Goal: Obtain resource: Obtain resource

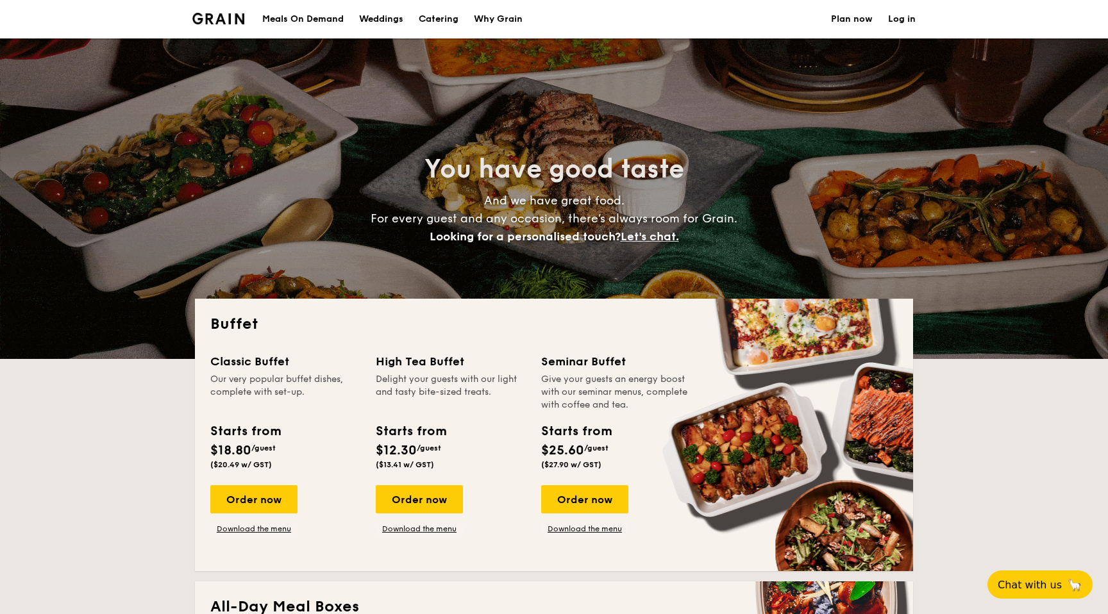
select select
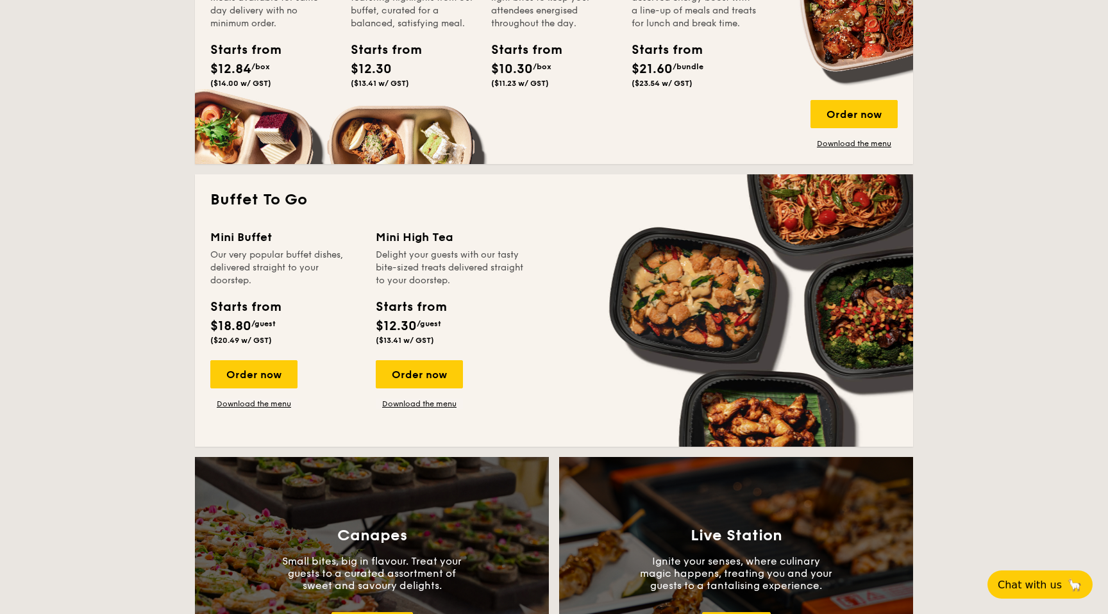
scroll to position [697, 0]
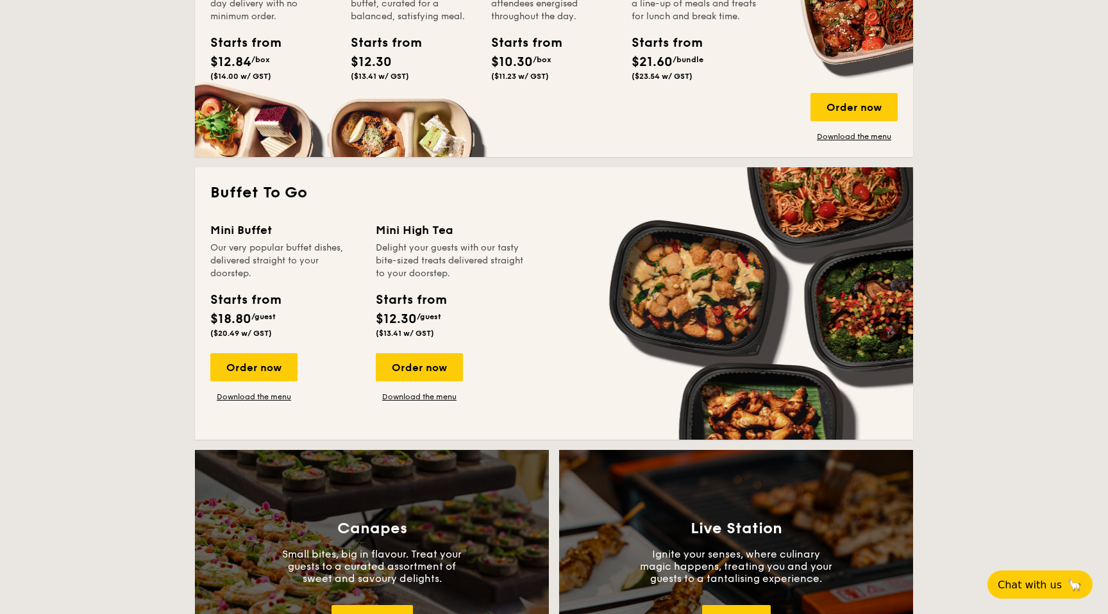
click at [246, 403] on div "Mini Buffet Our very popular buffet dishes, delivered straight to your doorstep…" at bounding box center [553, 322] width 687 height 203
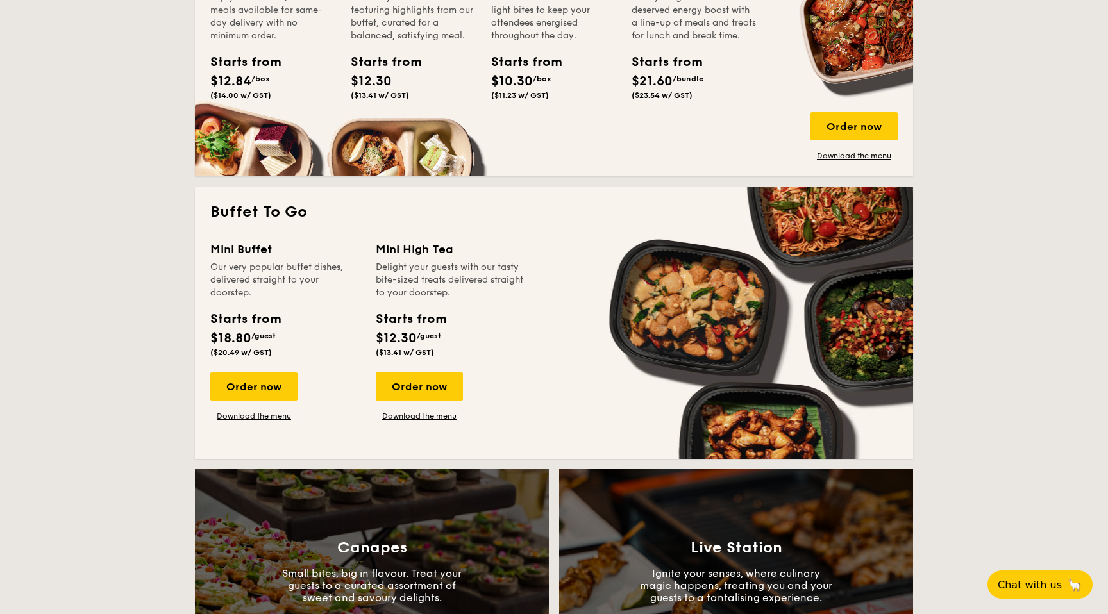
scroll to position [685, 0]
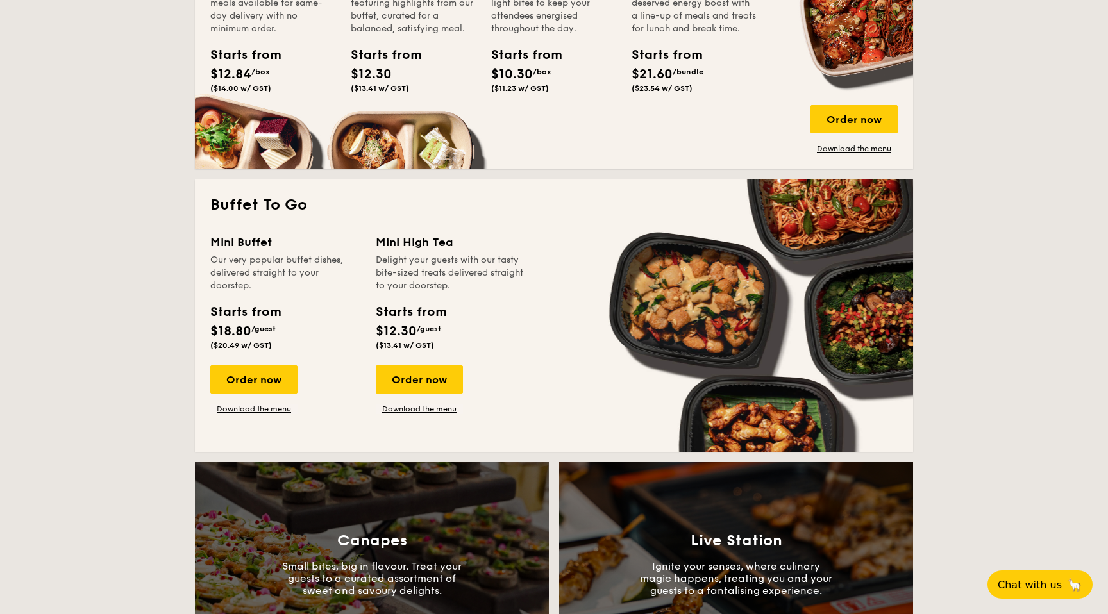
click at [264, 400] on div "Order now Download the menu" at bounding box center [253, 390] width 87 height 49
click at [261, 404] on link "Download the menu" at bounding box center [253, 409] width 87 height 10
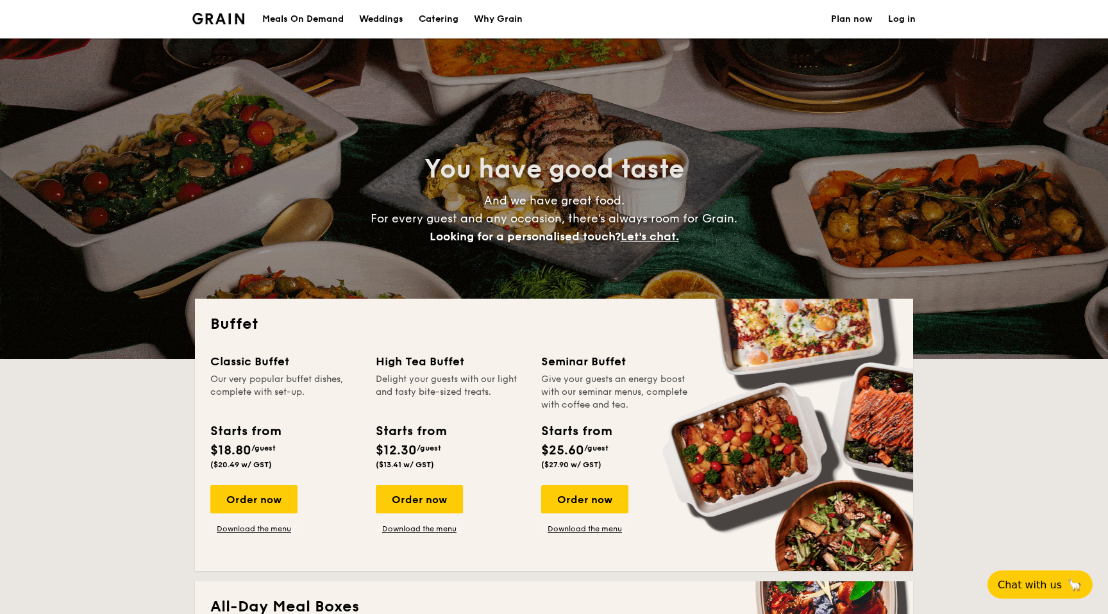
select select
